Goal: Information Seeking & Learning: Learn about a topic

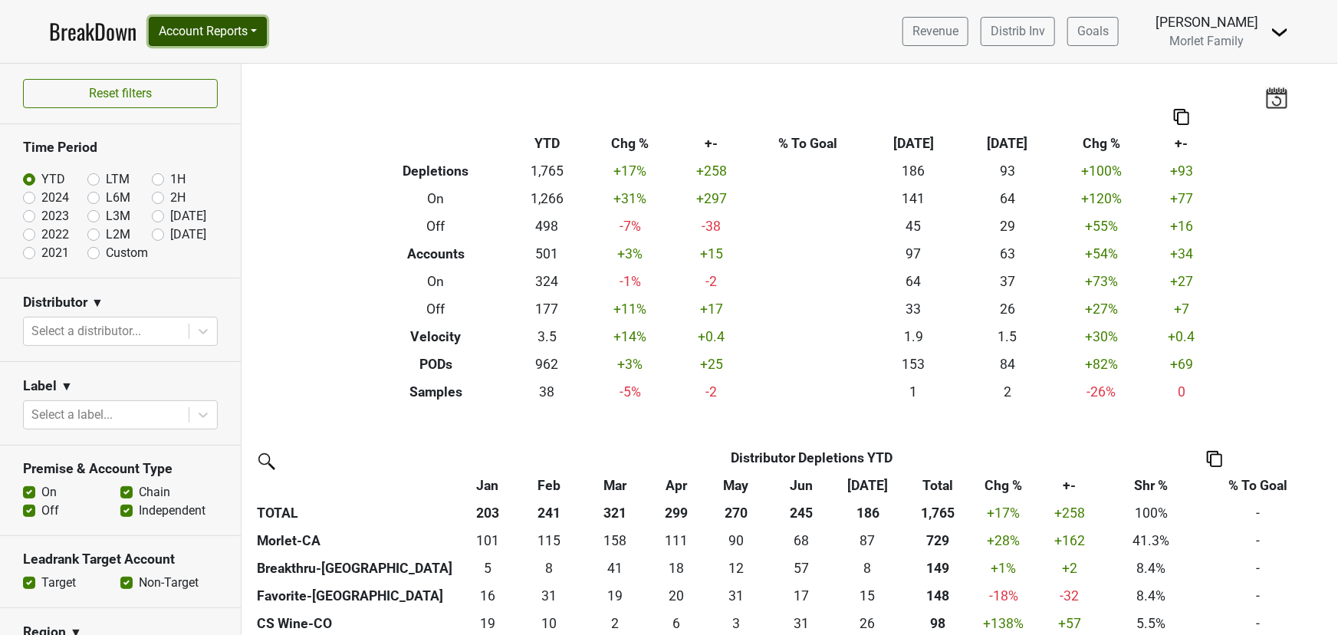
click at [211, 43] on button "Account Reports" at bounding box center [208, 31] width 118 height 29
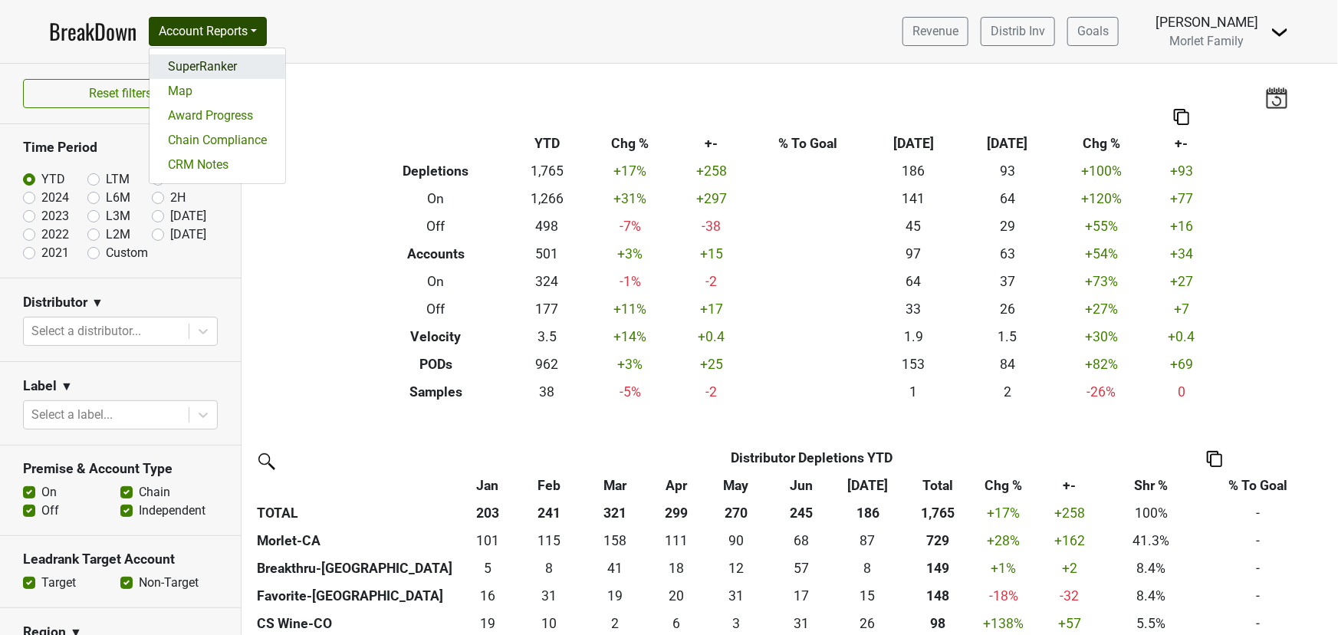
click at [272, 66] on link "SuperRanker" at bounding box center [218, 66] width 136 height 25
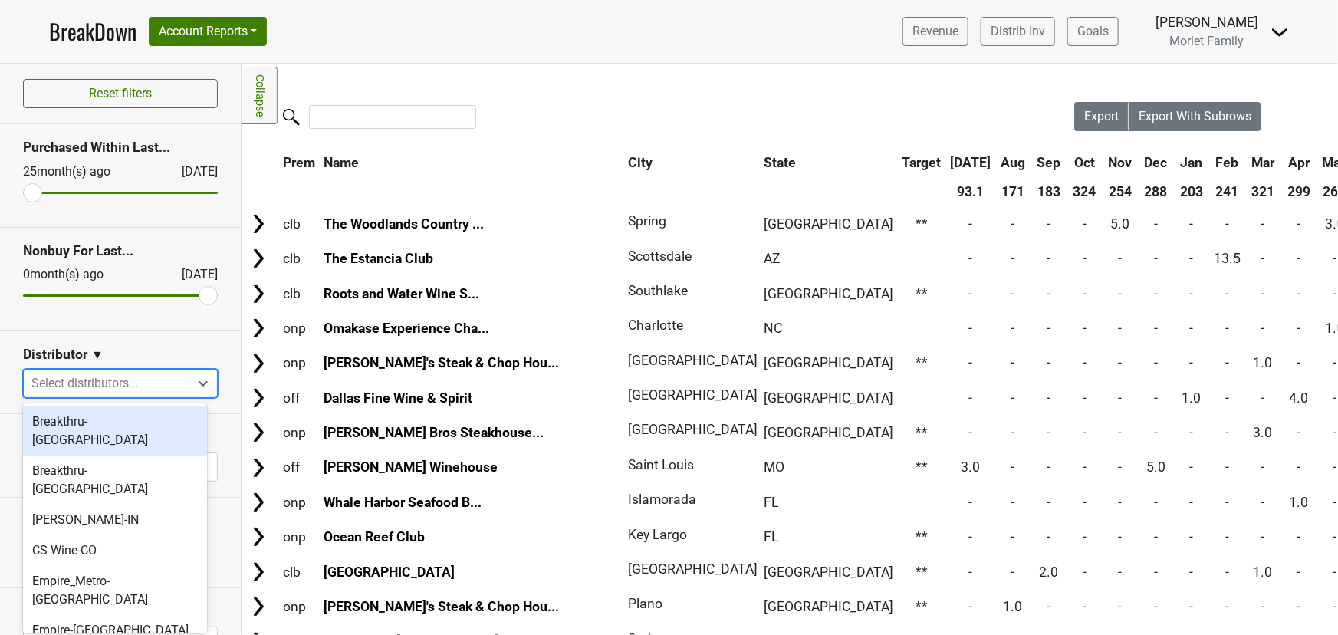
click at [207, 377] on div "Select distributors..." at bounding box center [120, 383] width 195 height 29
click at [190, 419] on div "Breakthru-[GEOGRAPHIC_DATA]" at bounding box center [115, 430] width 184 height 49
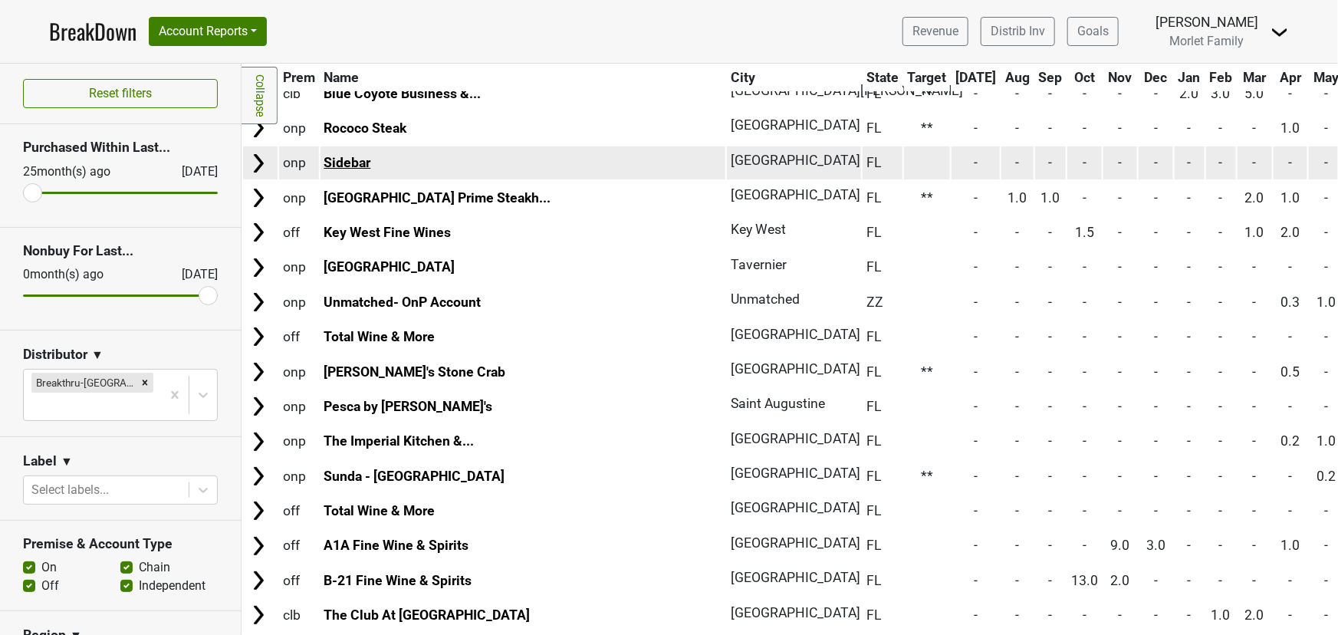
scroll to position [209, 0]
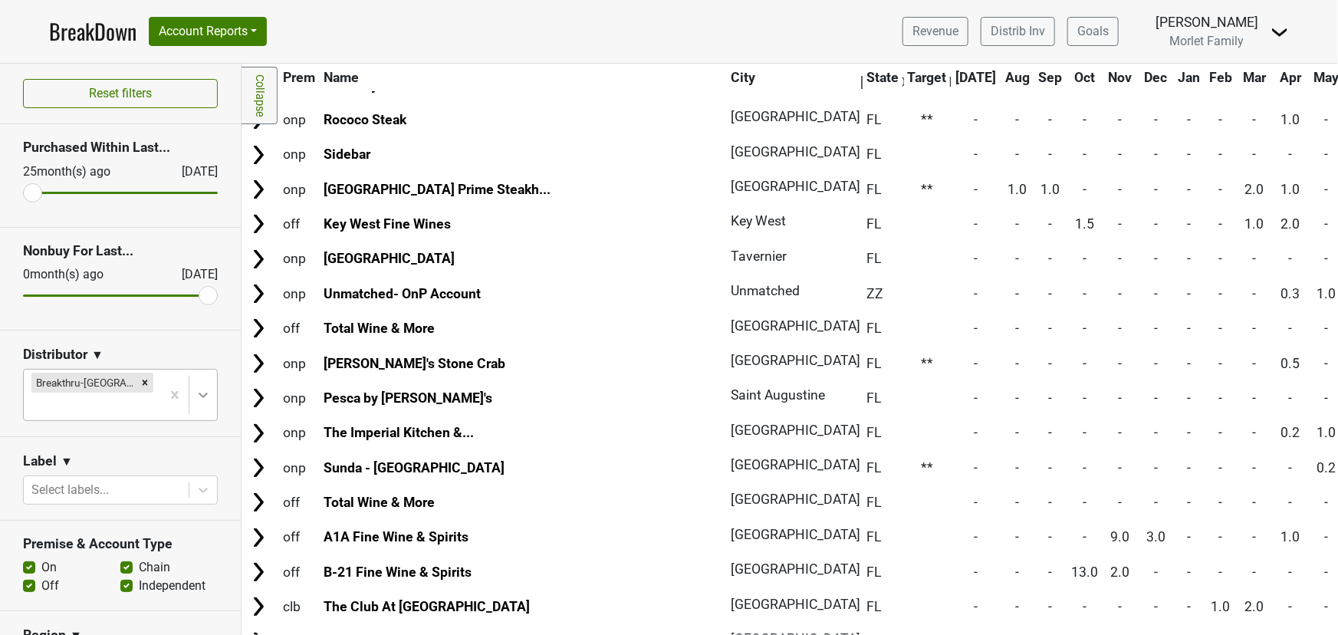
click at [196, 387] on icon at bounding box center [203, 394] width 15 height 15
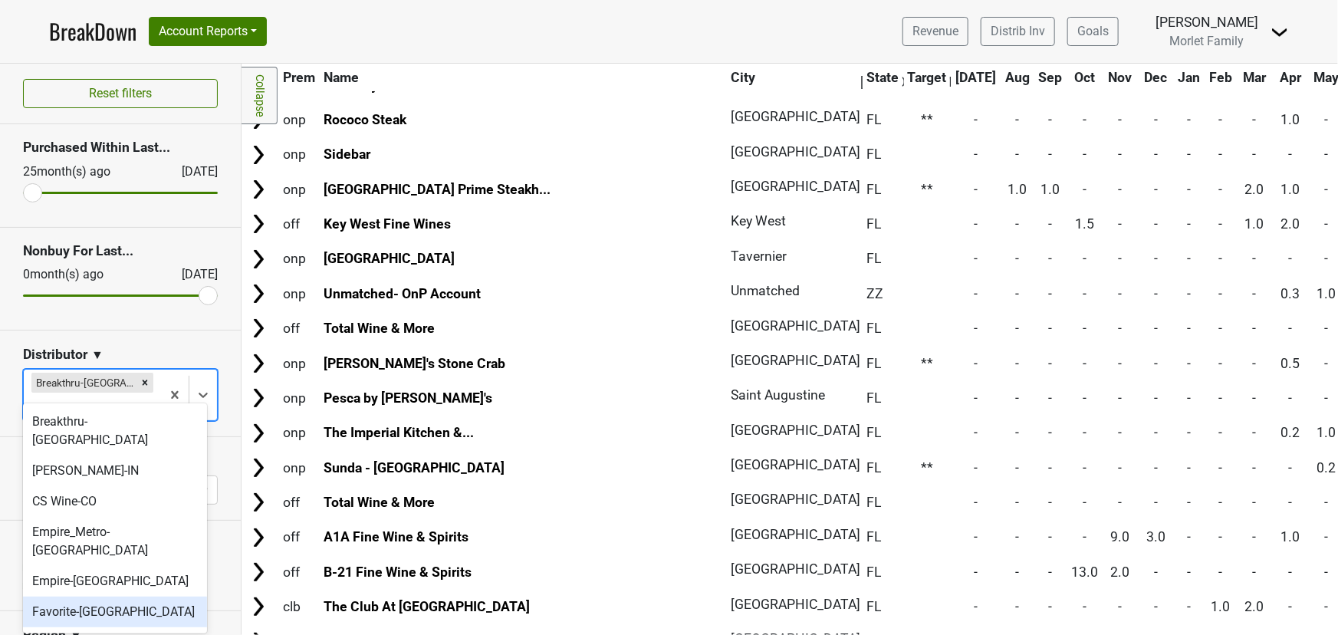
click at [110, 597] on div "Favorite-[GEOGRAPHIC_DATA]" at bounding box center [115, 612] width 184 height 31
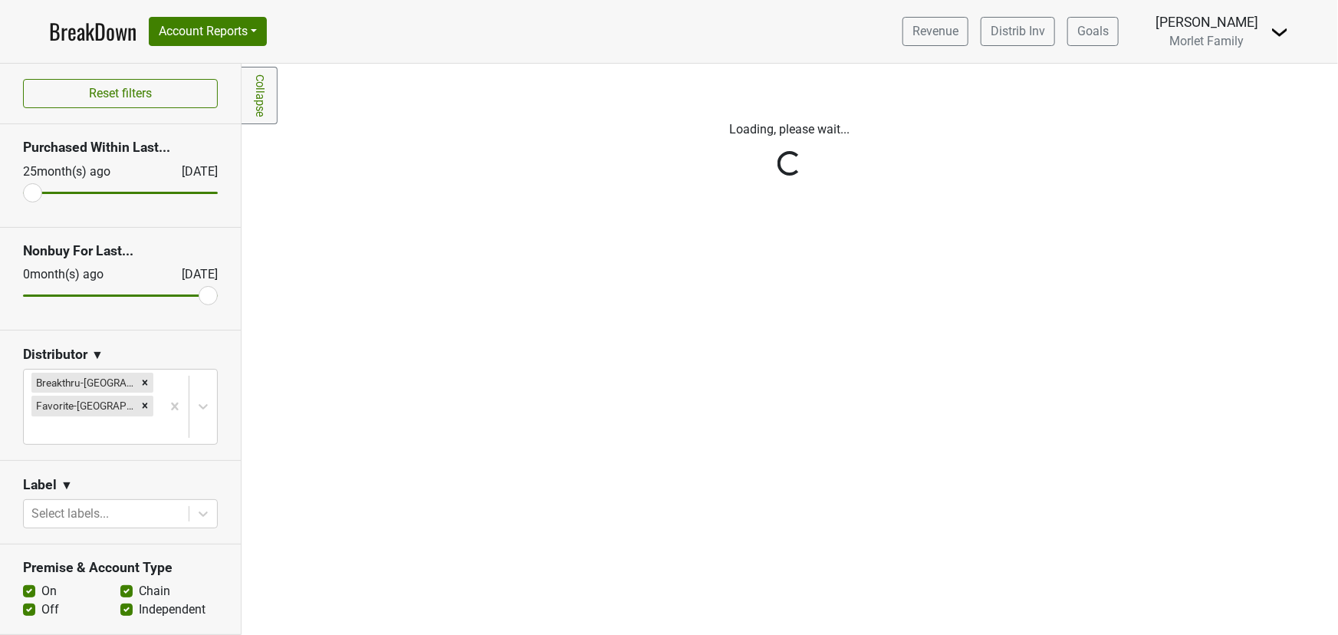
click at [107, 382] on div "Reset filters Purchased Within Last... [DATE] [DATE] Nonbuy For Last... [DATE] …" at bounding box center [121, 349] width 242 height 571
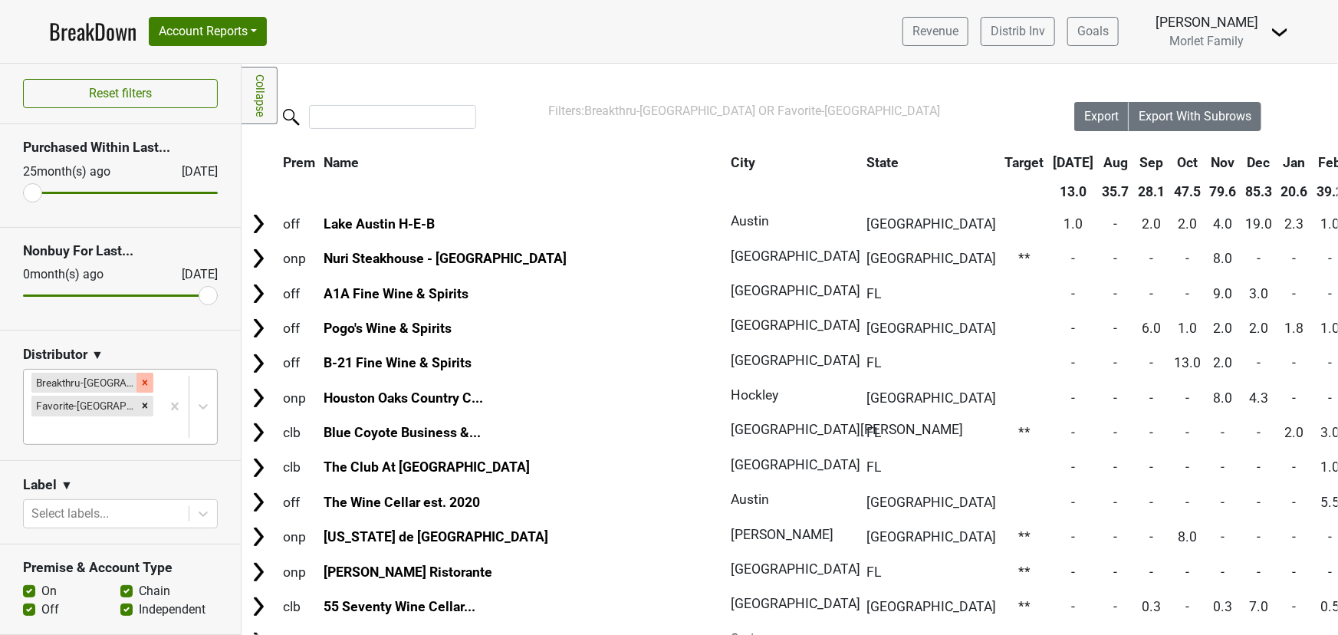
click at [136, 388] on div "Remove Breakthru-FL" at bounding box center [144, 383] width 17 height 20
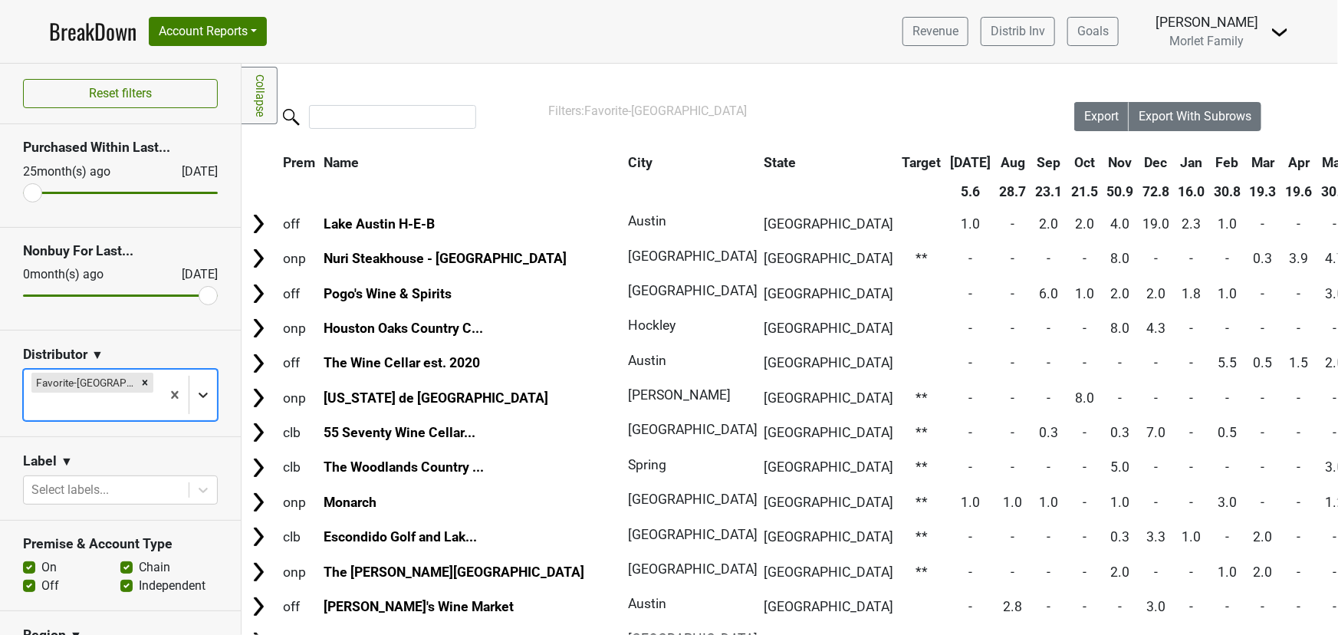
click at [196, 387] on icon at bounding box center [203, 394] width 15 height 15
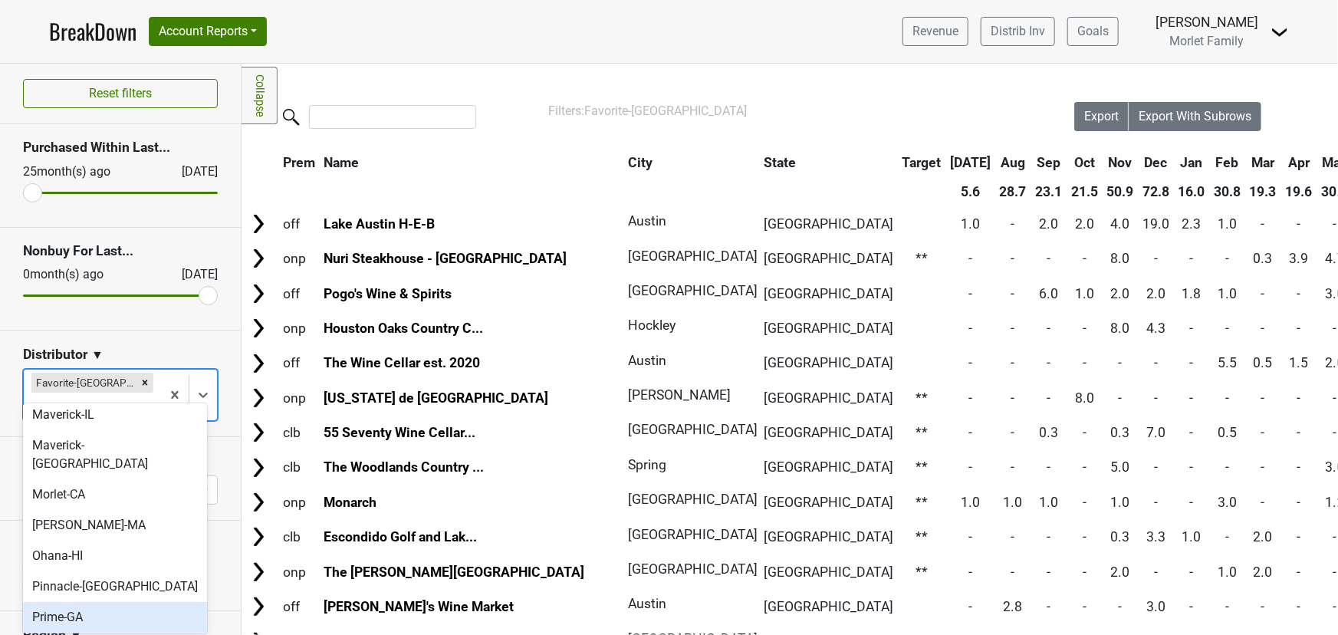
scroll to position [278, 0]
click at [153, 570] on div "Pinnacle-[GEOGRAPHIC_DATA]" at bounding box center [115, 585] width 184 height 31
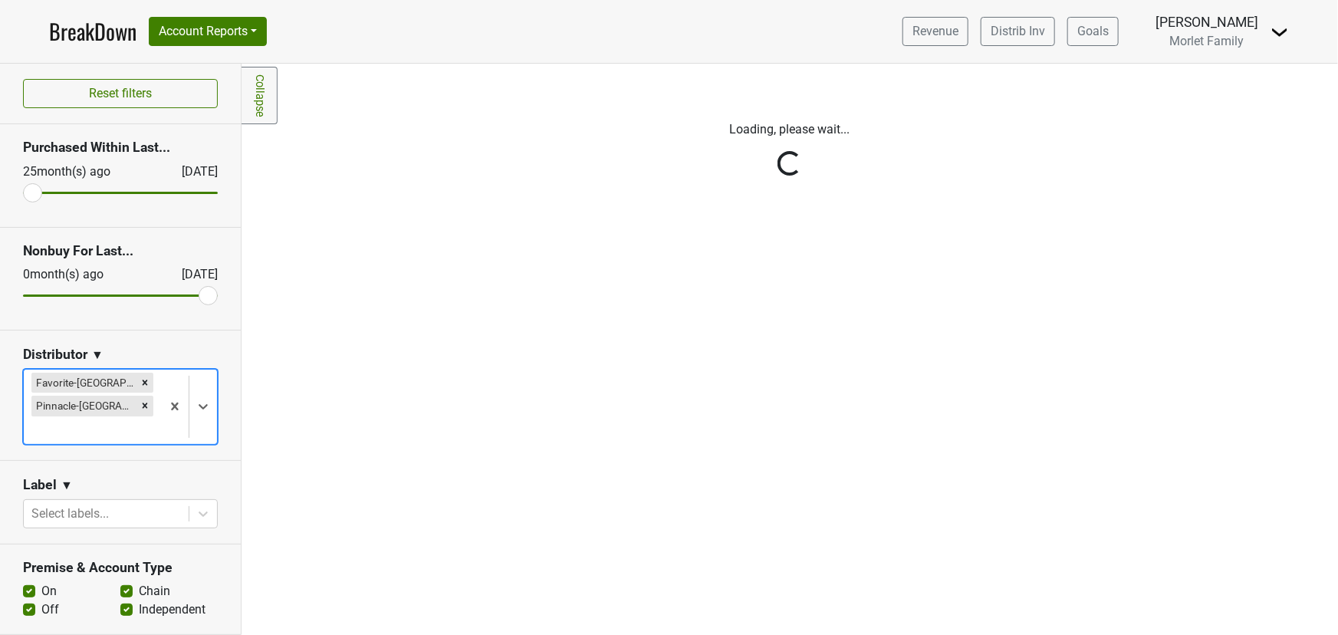
click at [100, 382] on div "Reset filters Purchased Within Last... [DATE] [DATE] Nonbuy For Last... [DATE] …" at bounding box center [121, 349] width 242 height 571
click at [143, 382] on icon "Remove Favorite-TX" at bounding box center [145, 382] width 5 height 5
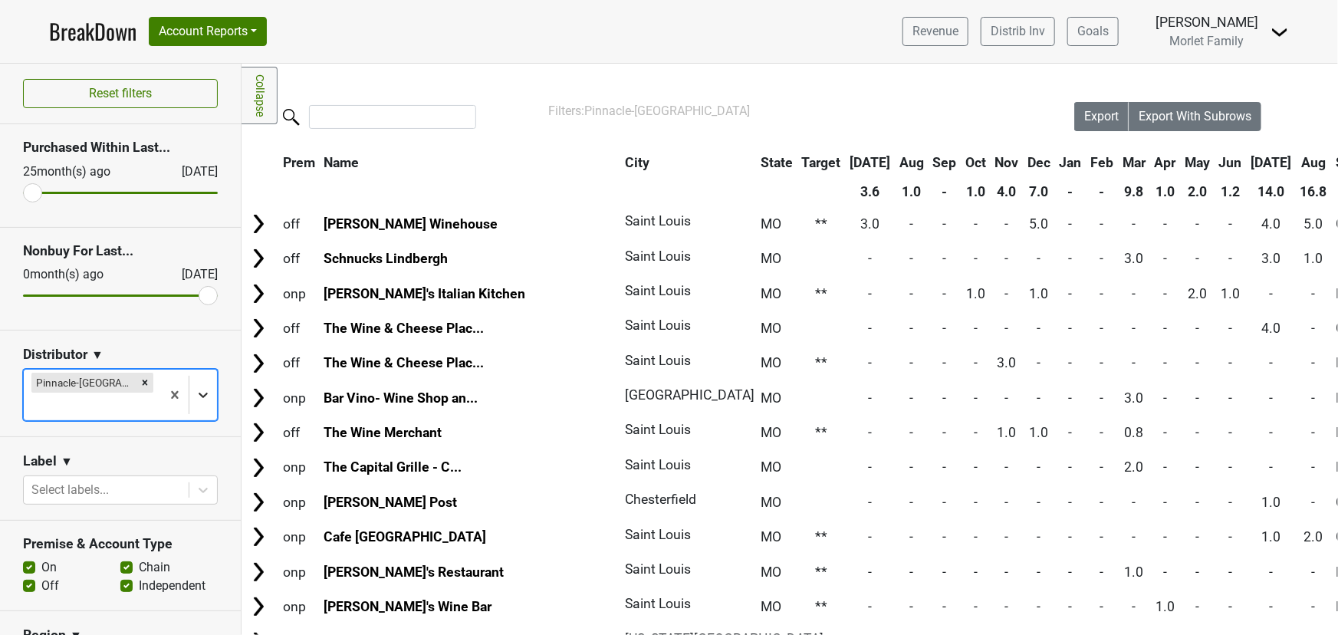
click at [196, 387] on icon at bounding box center [203, 394] width 15 height 15
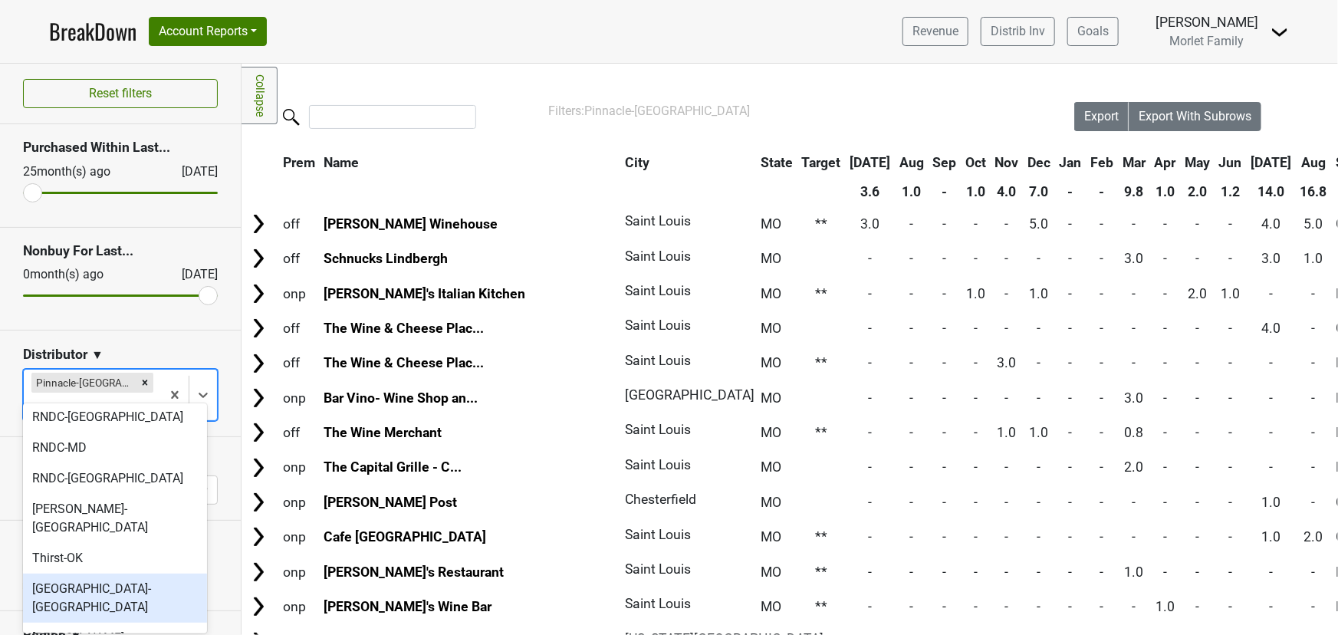
scroll to position [511, 0]
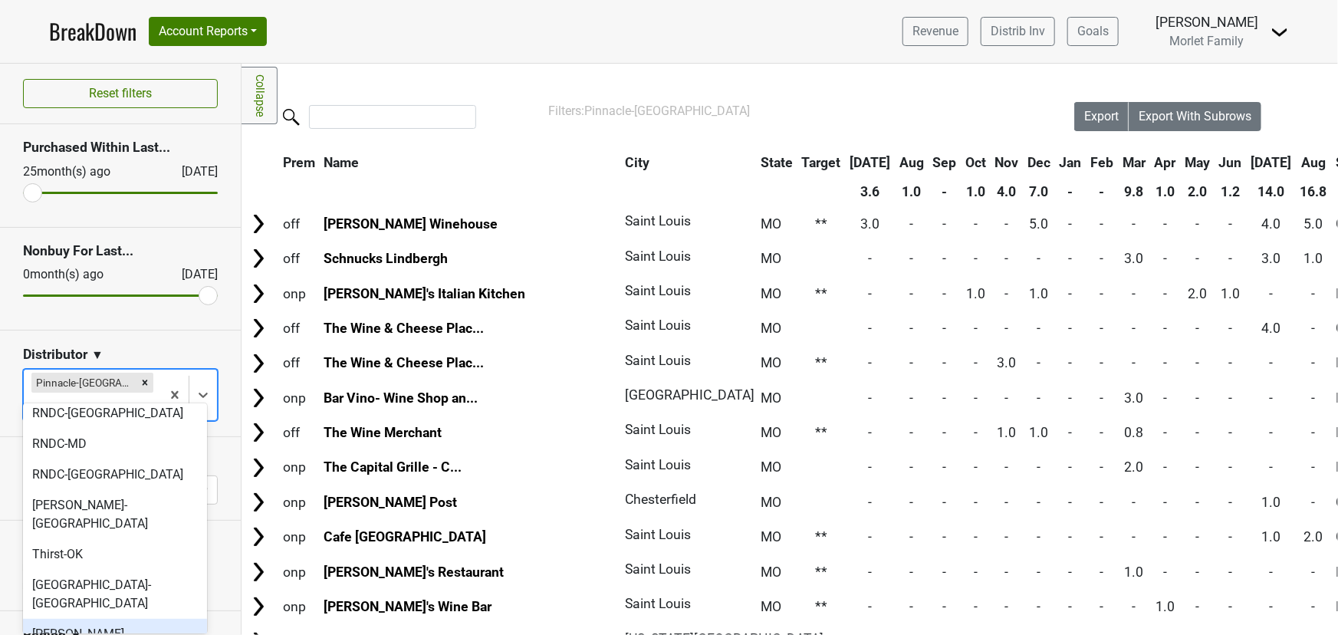
click at [84, 619] on div "[PERSON_NAME]-[GEOGRAPHIC_DATA]" at bounding box center [115, 643] width 184 height 49
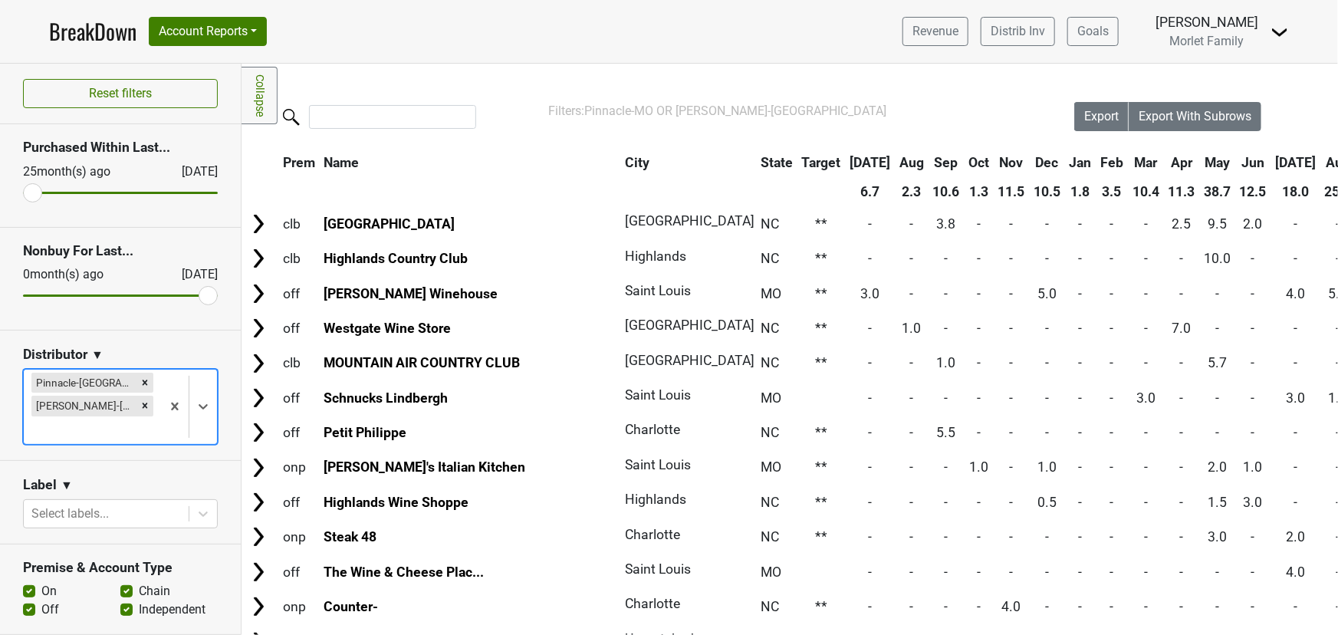
click at [143, 381] on icon "Remove Pinnacle-MO" at bounding box center [145, 382] width 5 height 5
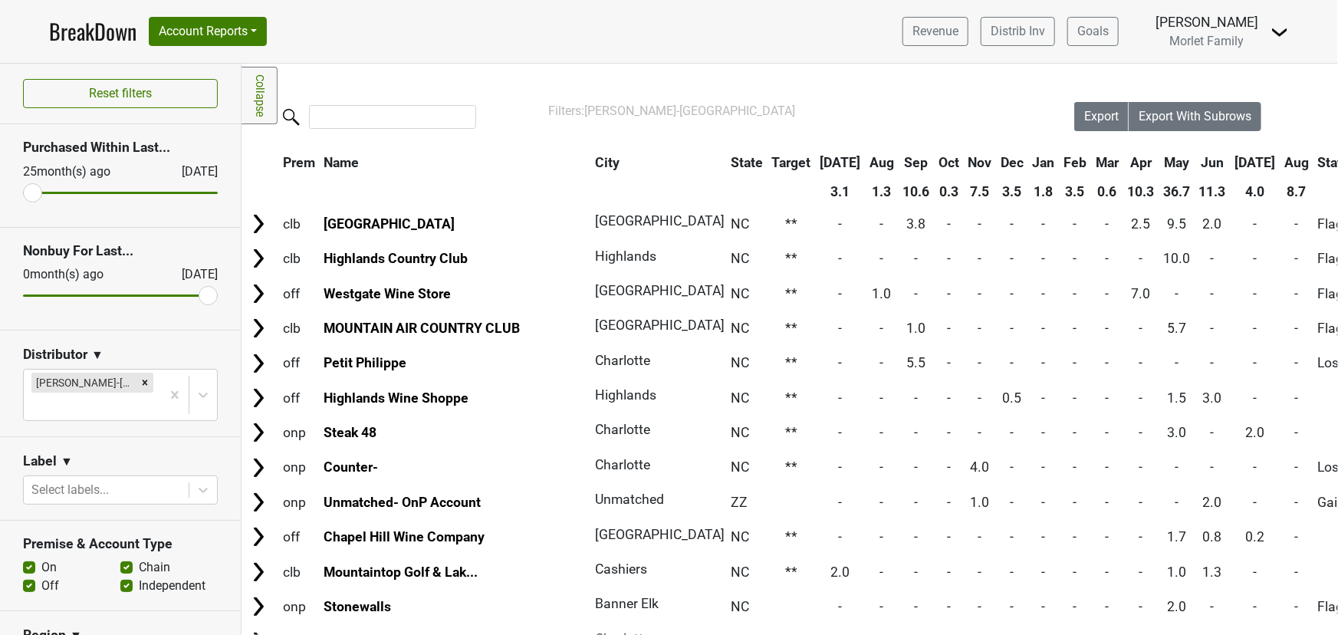
click at [1280, 172] on th "Aug" at bounding box center [1296, 163] width 32 height 28
click at [1280, 166] on th "Aug" at bounding box center [1296, 163] width 32 height 28
